Goal: Information Seeking & Learning: Learn about a topic

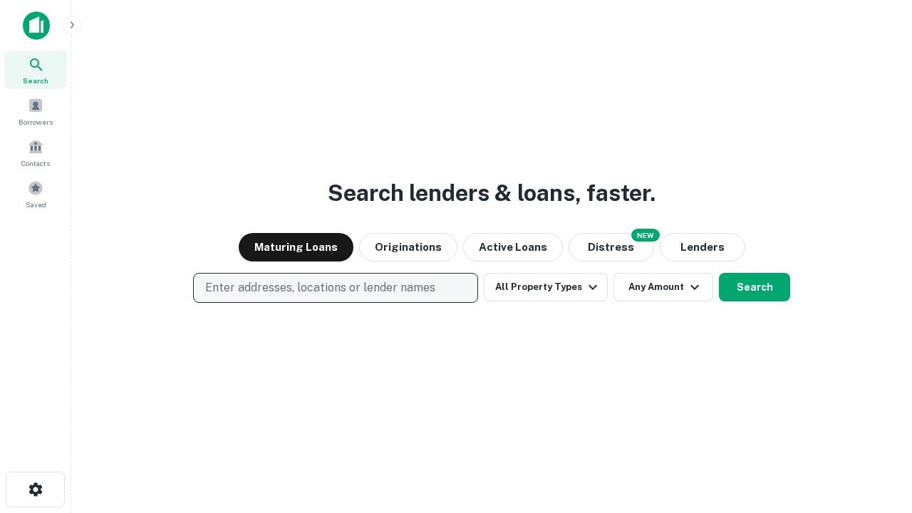
click at [335, 288] on p "Enter addresses, locations or lender names" at bounding box center [320, 287] width 230 height 17
type input "**********"
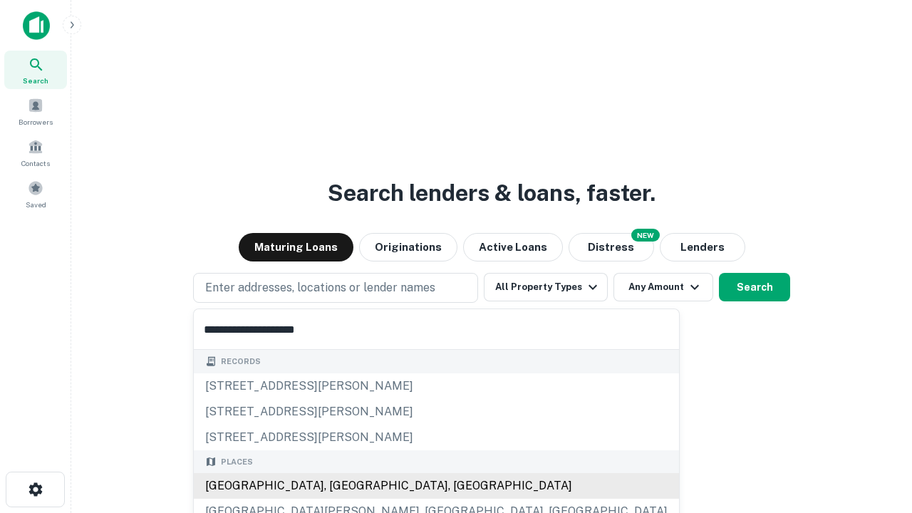
click at [341, 486] on div "[GEOGRAPHIC_DATA], [GEOGRAPHIC_DATA], [GEOGRAPHIC_DATA]" at bounding box center [436, 486] width 485 height 26
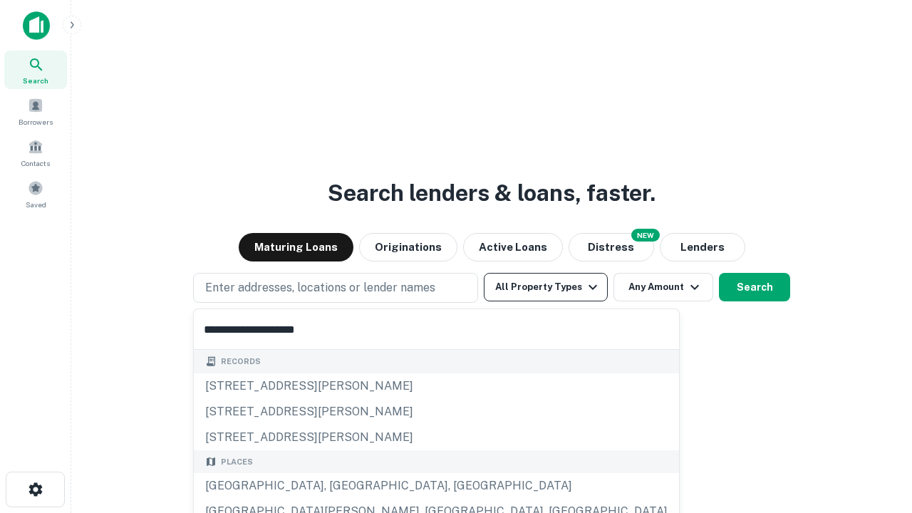
click at [546, 287] on button "All Property Types" at bounding box center [546, 287] width 124 height 28
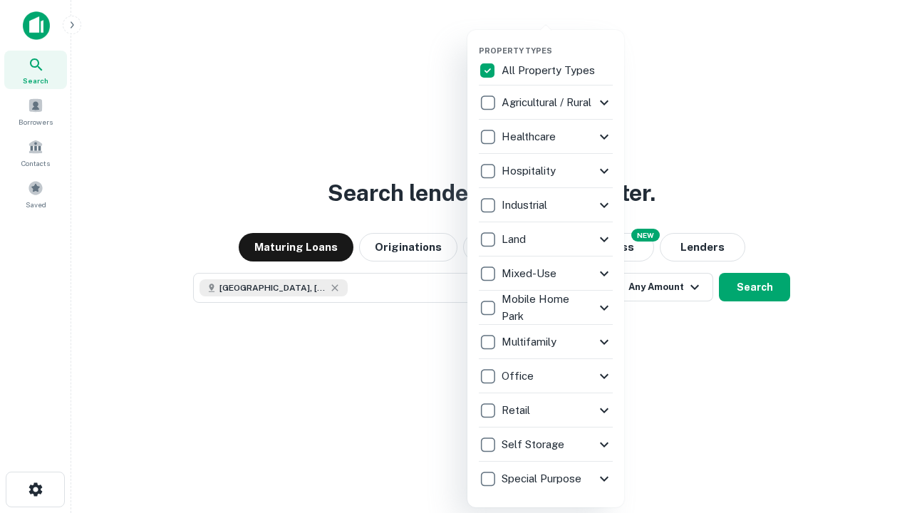
click at [557, 41] on button "button" at bounding box center [557, 41] width 157 height 1
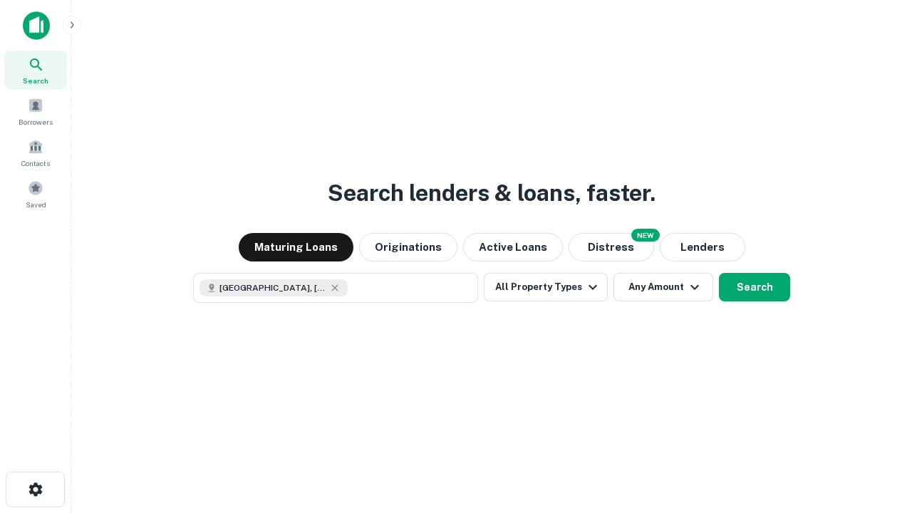
scroll to position [23, 0]
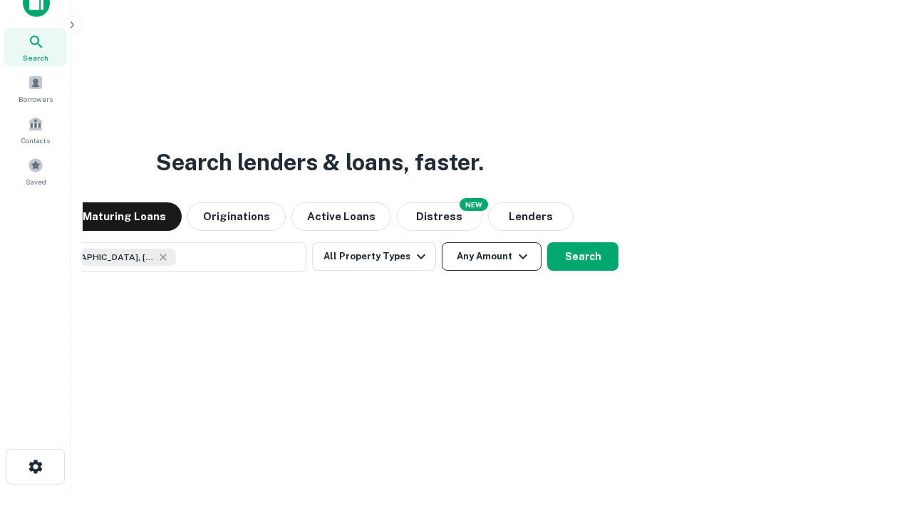
click at [442, 242] on button "Any Amount" at bounding box center [492, 256] width 100 height 28
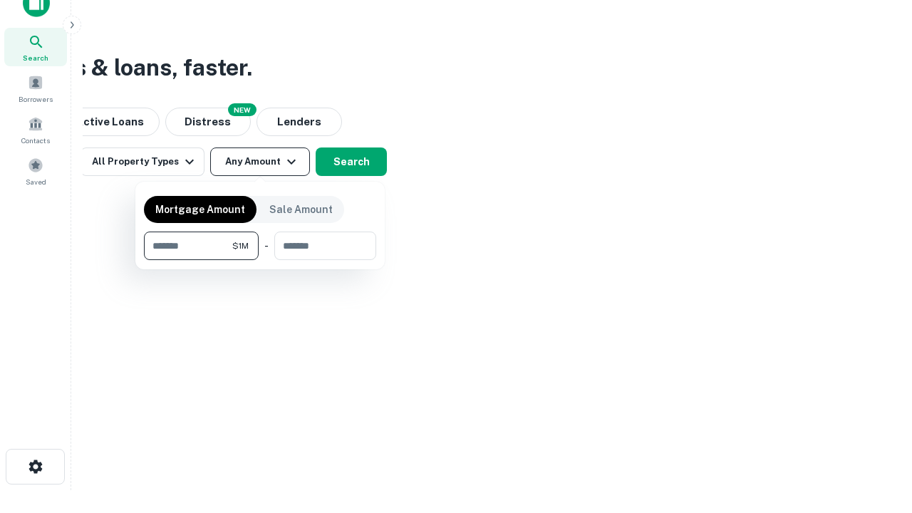
type input "*******"
click at [260, 260] on button "button" at bounding box center [260, 260] width 232 height 1
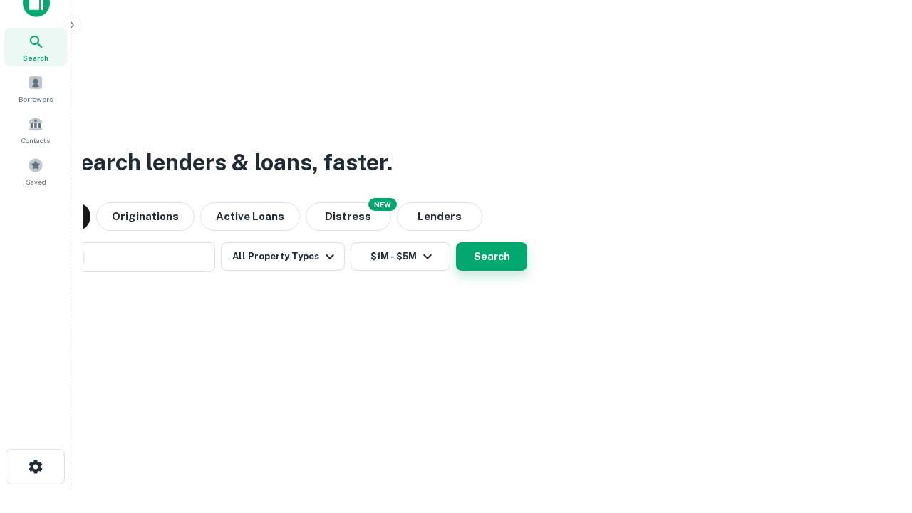
click at [456, 242] on button "Search" at bounding box center [491, 256] width 71 height 28
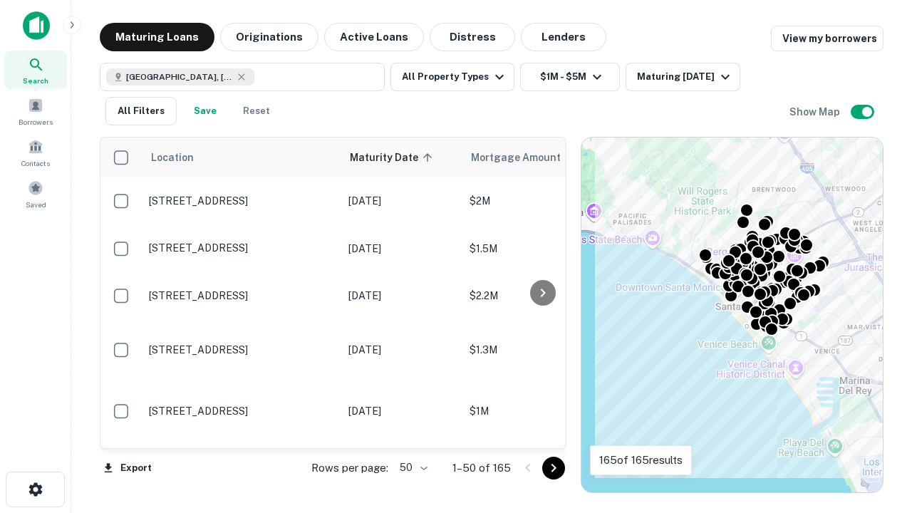
click at [411, 467] on body "Search Borrowers Contacts Saved Maturing Loans Originations Active Loans Distre…" at bounding box center [456, 256] width 912 height 513
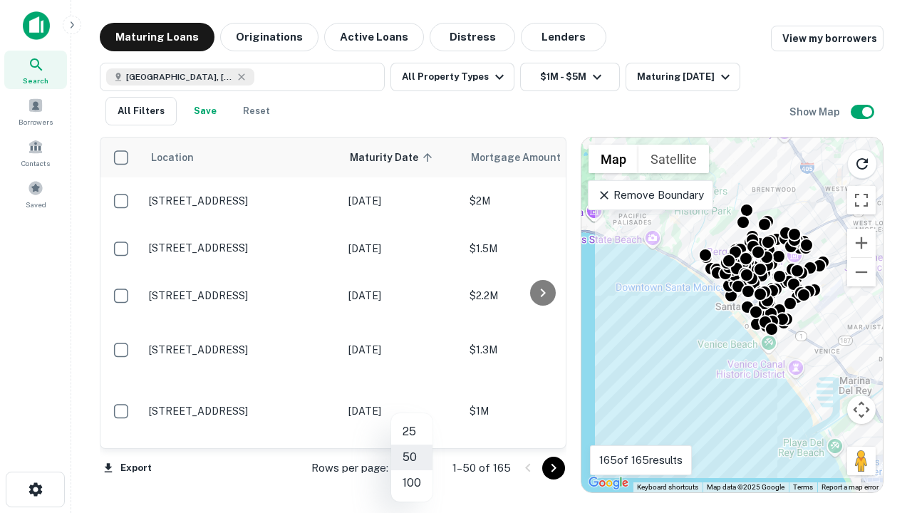
click at [412, 432] on li "25" at bounding box center [411, 432] width 41 height 26
